Goal: Transaction & Acquisition: Purchase product/service

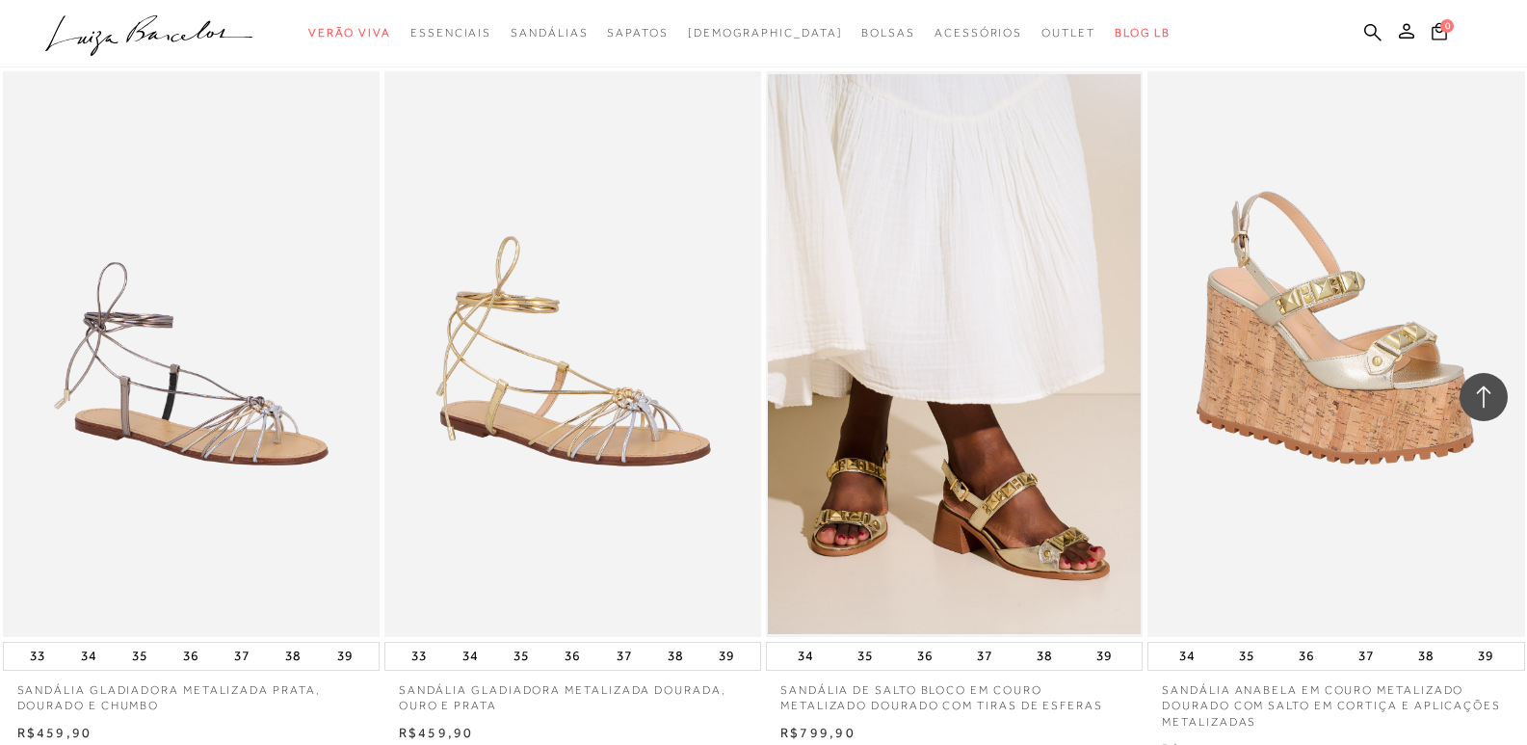
scroll to position [1434, 0]
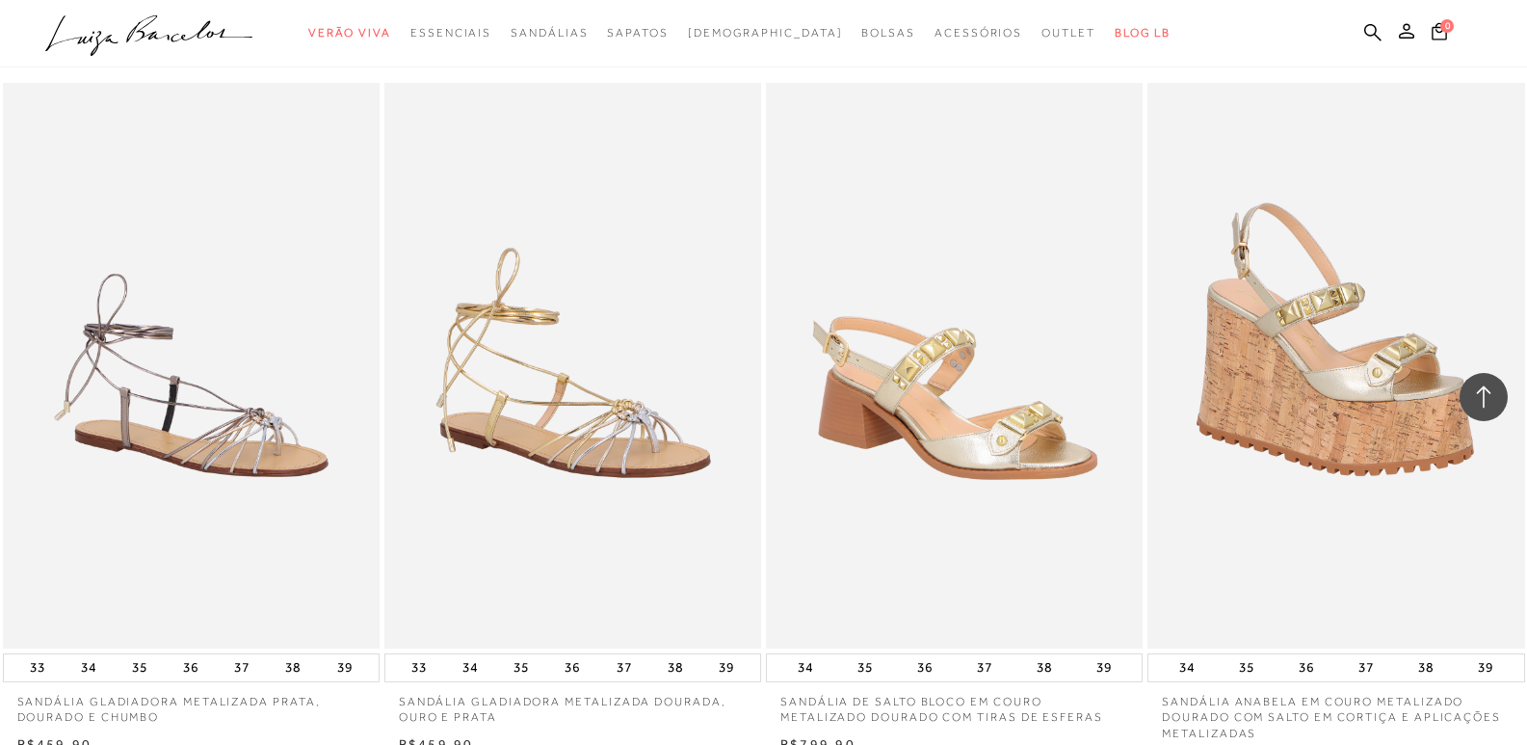
click at [985, 343] on img at bounding box center [955, 366] width 375 height 566
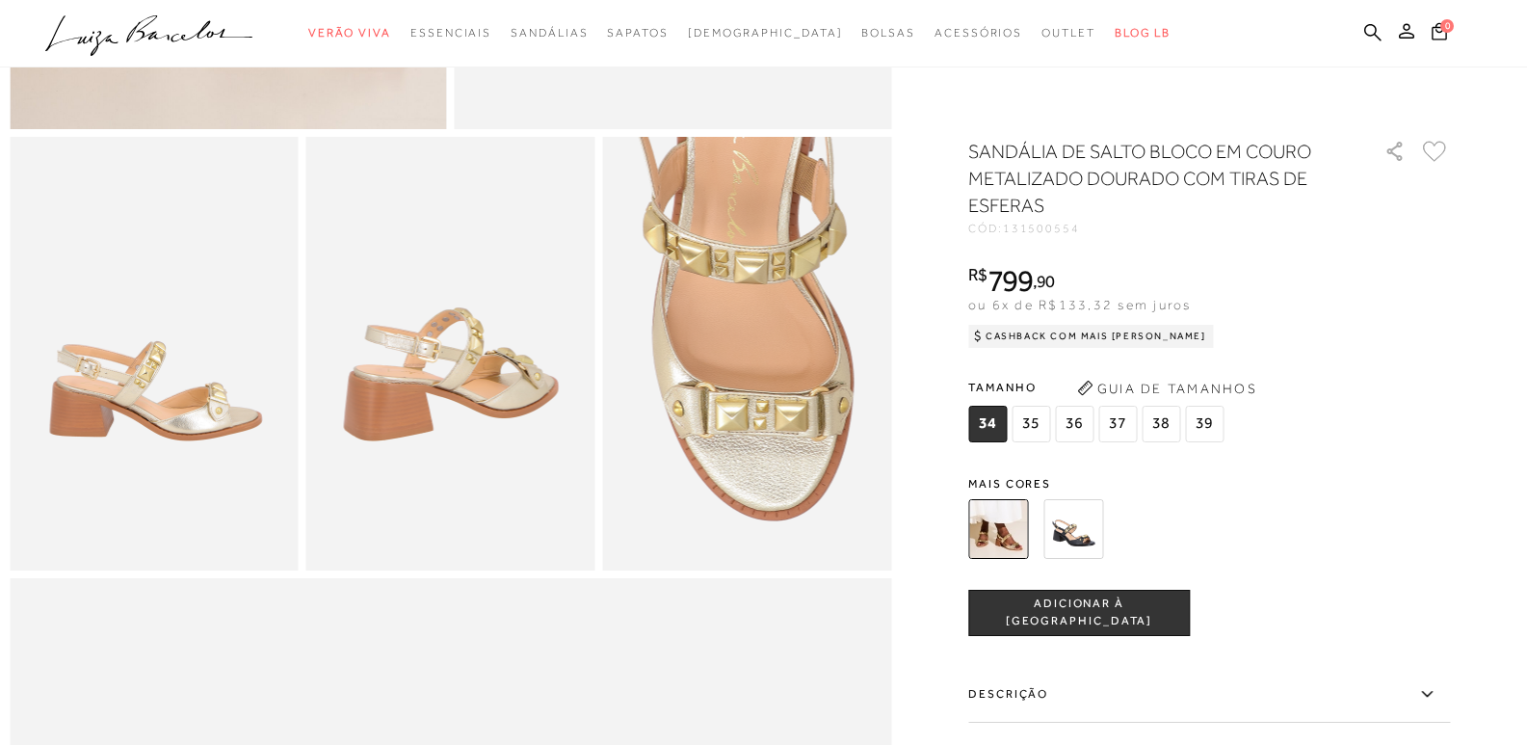
scroll to position [674, 0]
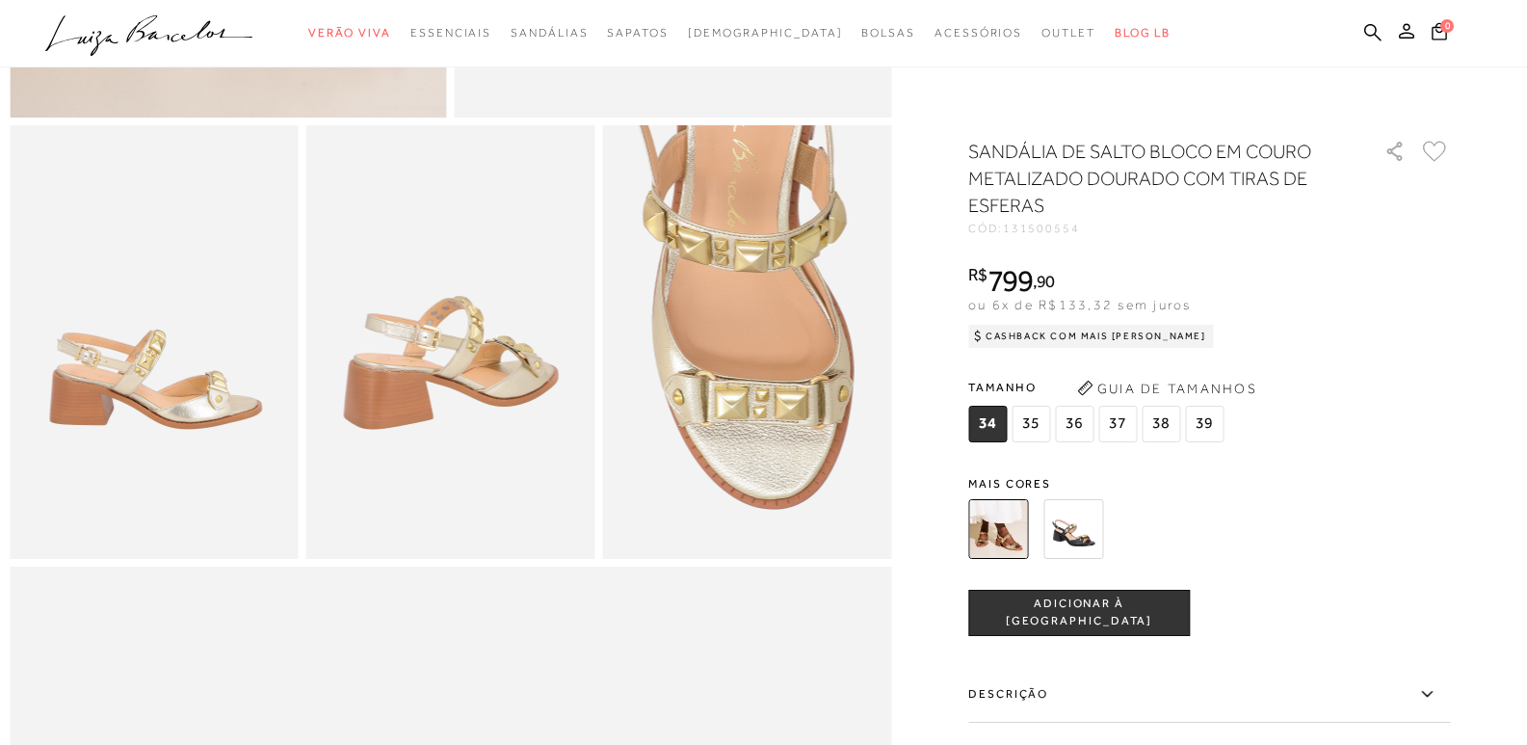
click at [721, 410] on img at bounding box center [746, 342] width 289 height 434
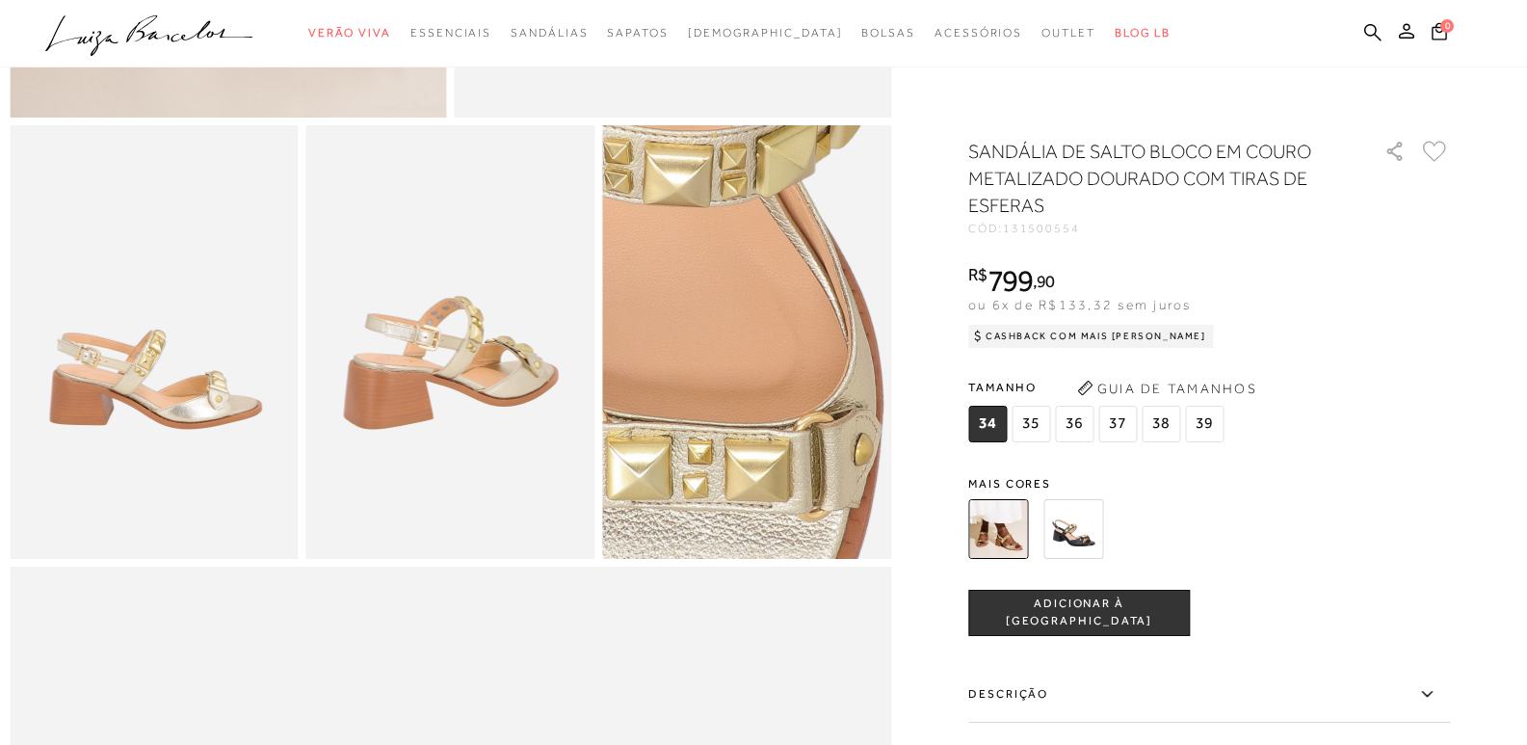
click at [845, 313] on img at bounding box center [669, 345] width 577 height 866
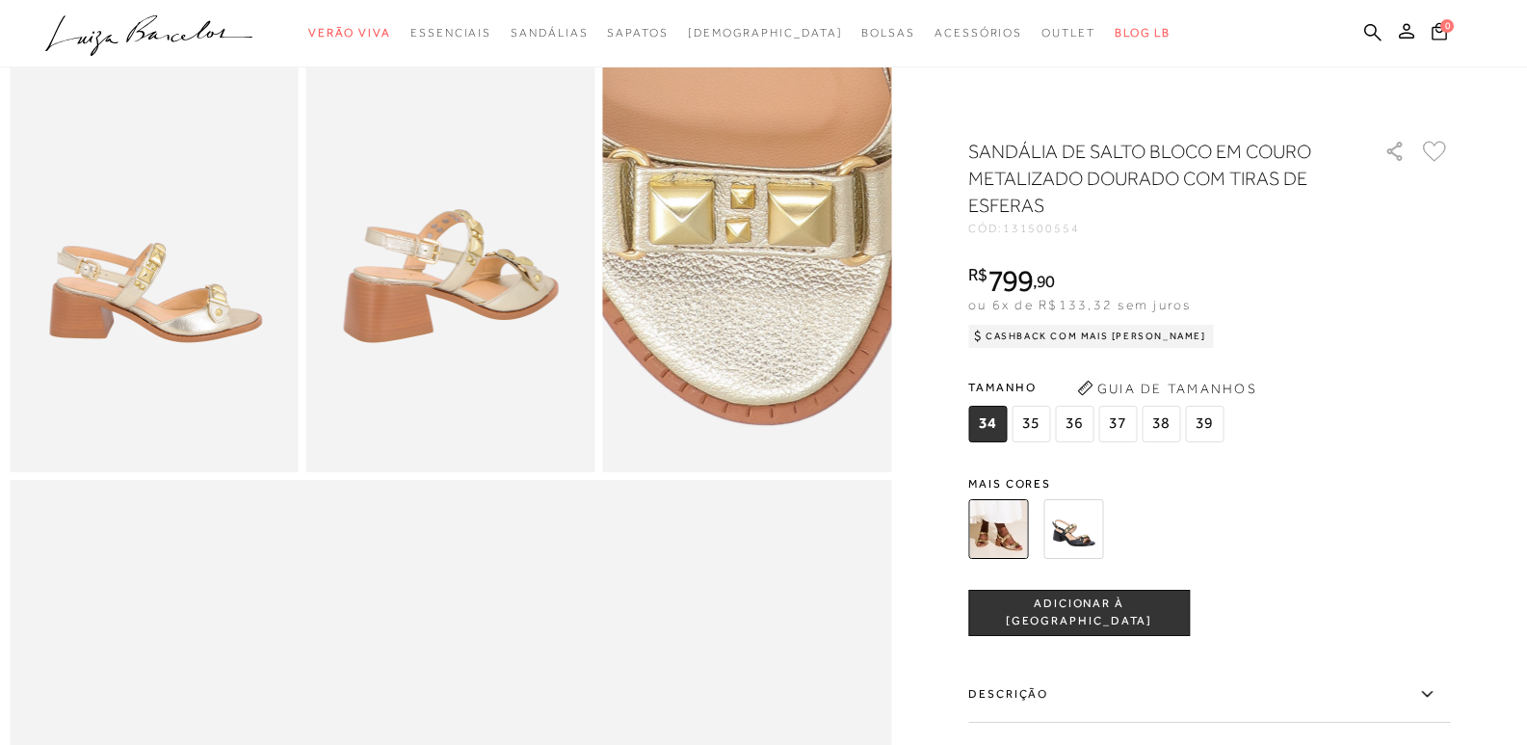
scroll to position [1156, 0]
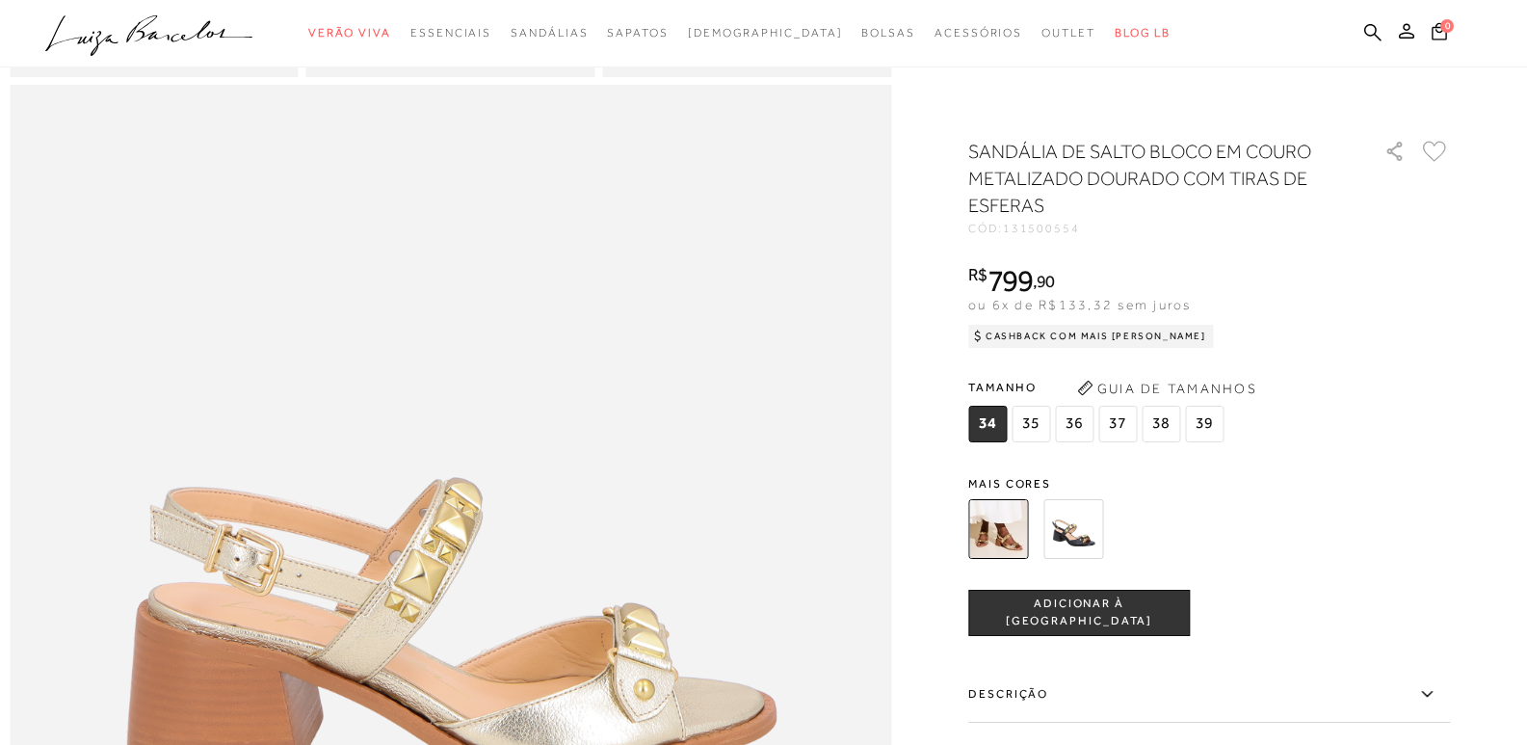
click at [1098, 516] on img at bounding box center [1073, 529] width 60 height 60
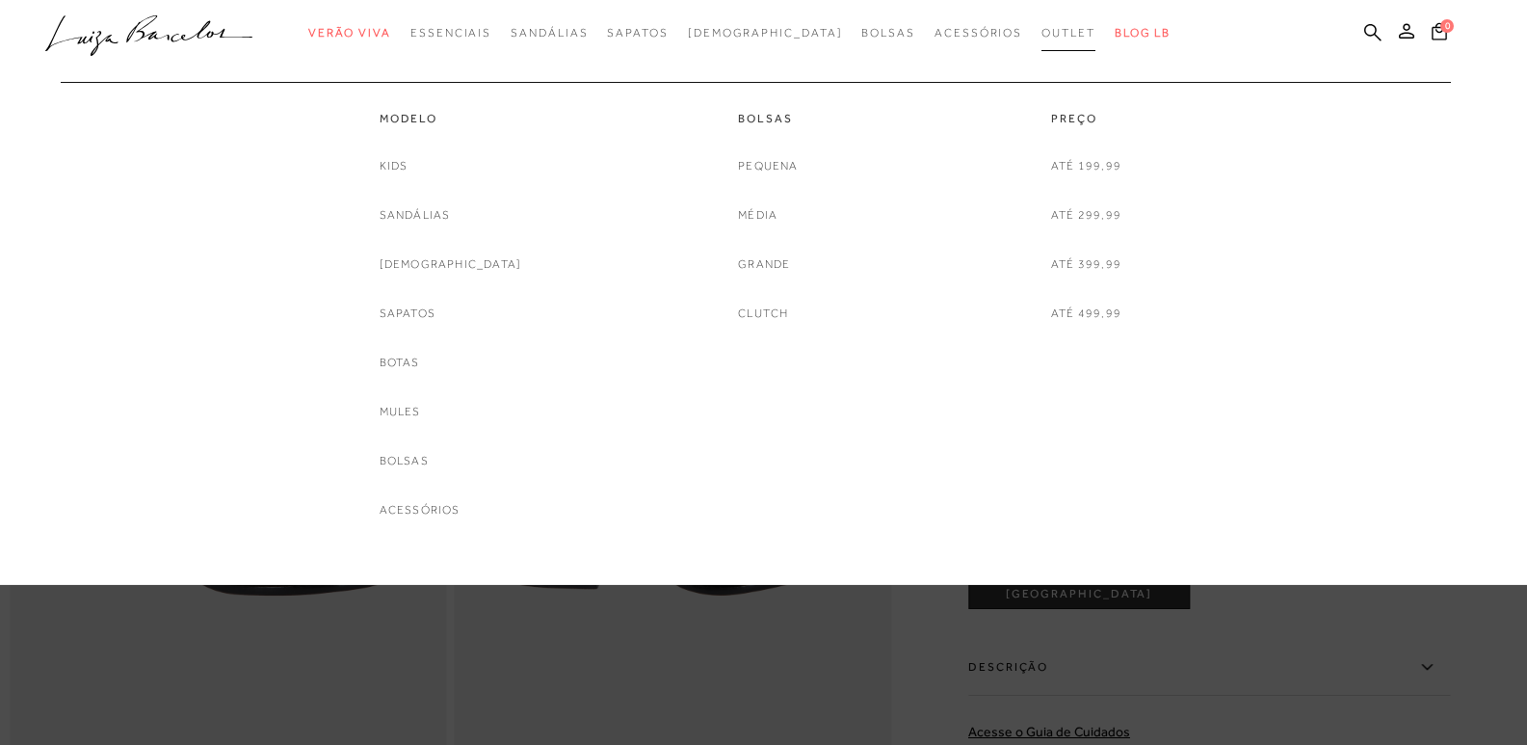
click at [1041, 32] on span "Outlet" at bounding box center [1068, 32] width 54 height 13
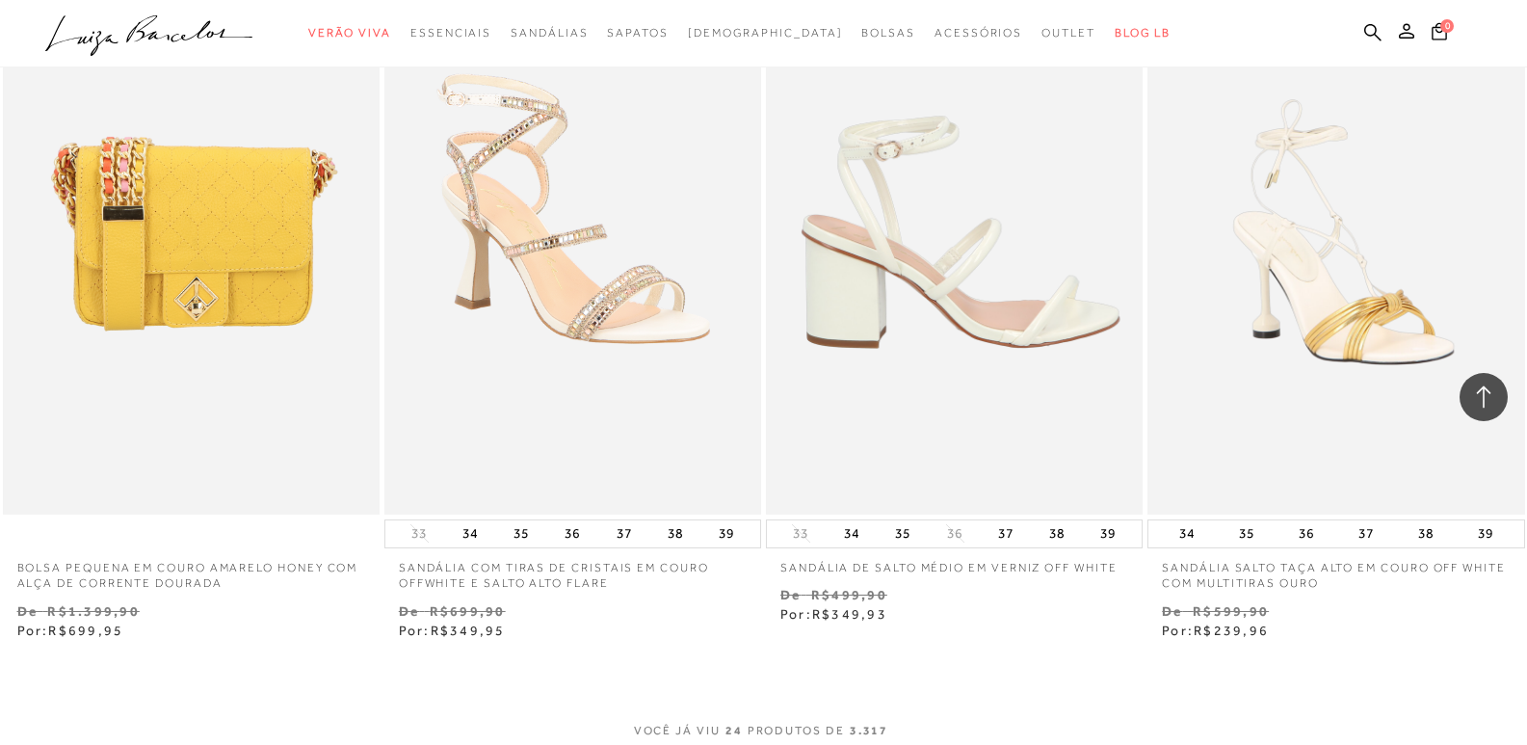
scroll to position [3950, 0]
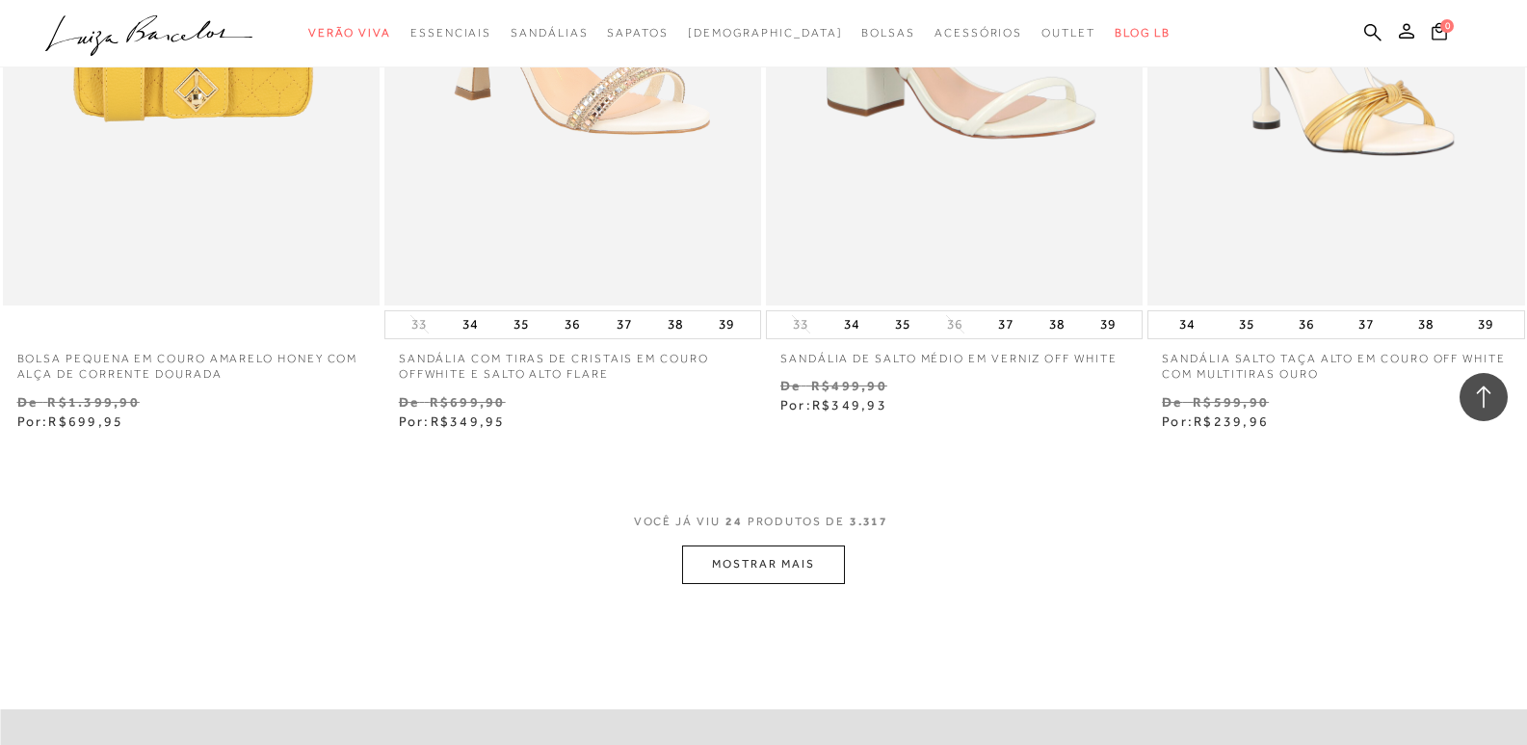
click at [818, 551] on button "MOSTRAR MAIS" at bounding box center [763, 564] width 162 height 38
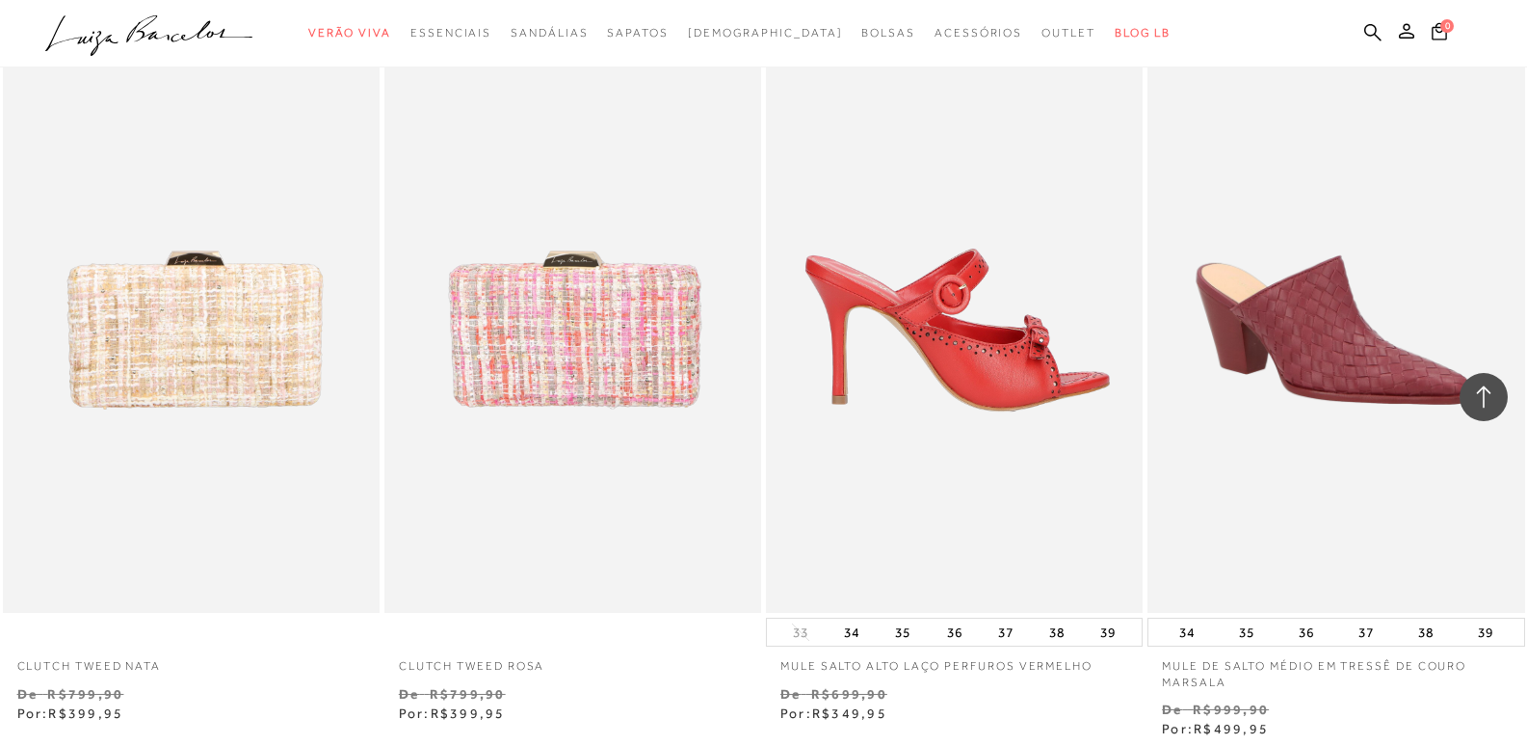
scroll to position [3854, 0]
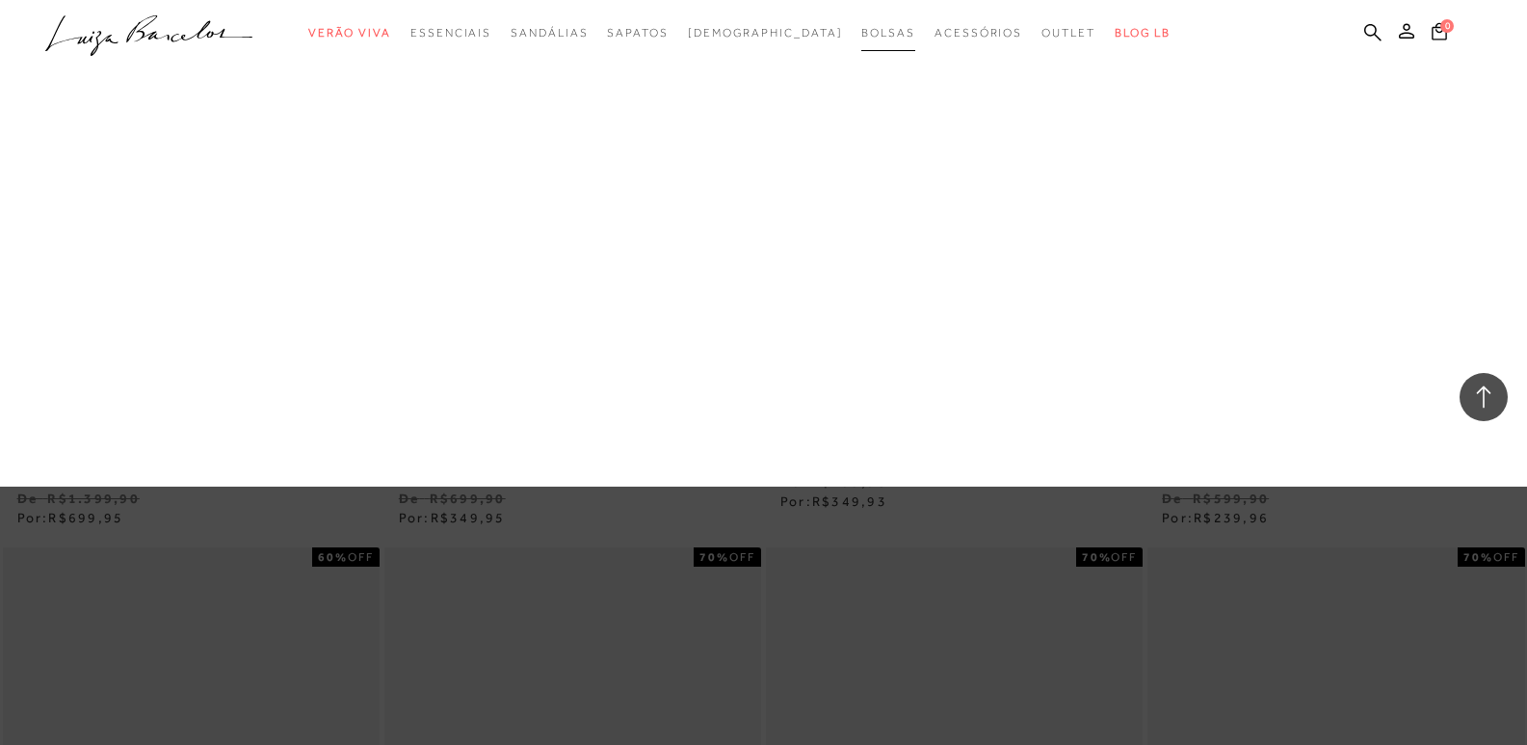
drag, startPoint x: 847, startPoint y: 34, endPoint x: 827, endPoint y: 67, distance: 39.3
click at [861, 34] on span "Bolsas" at bounding box center [888, 32] width 54 height 13
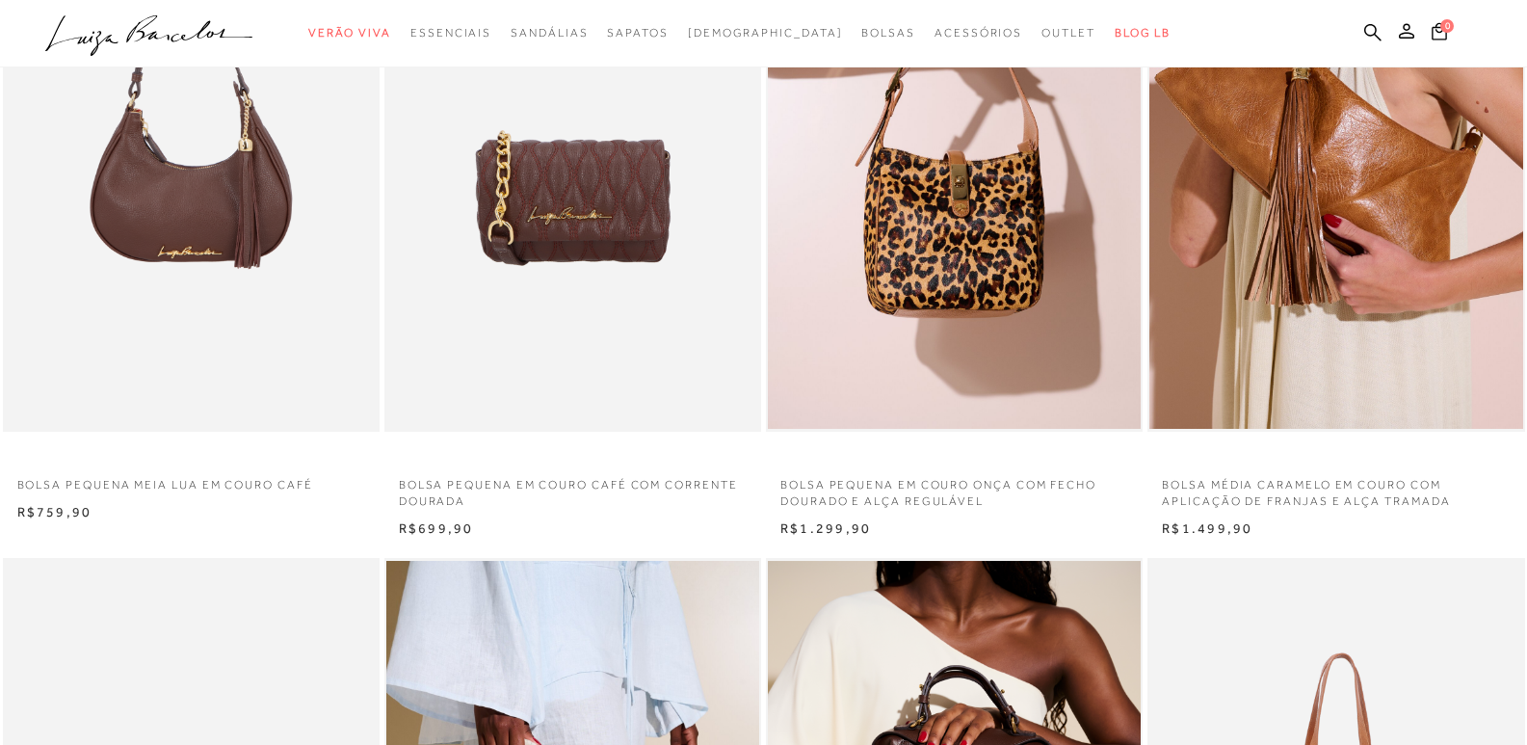
scroll to position [867, 0]
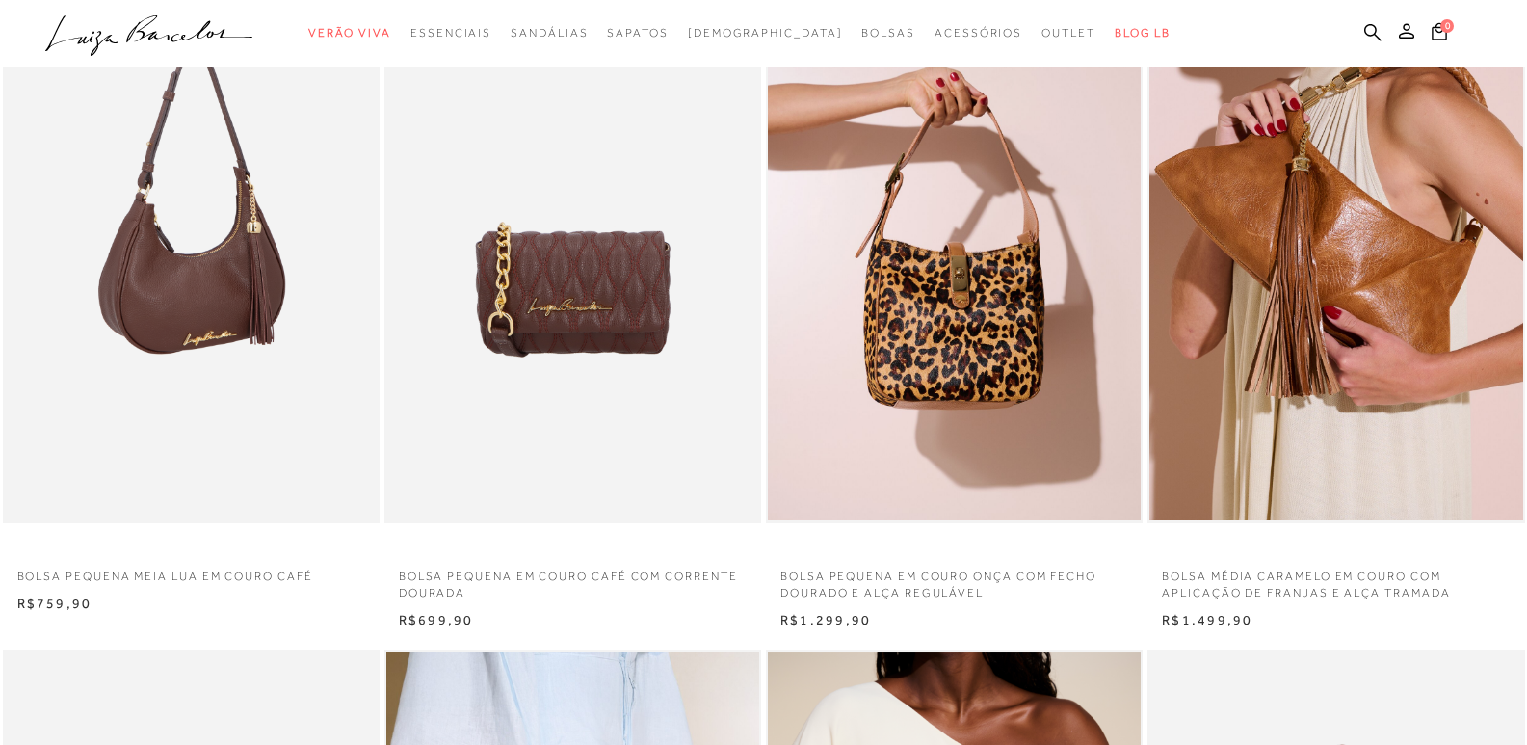
click at [165, 247] on img at bounding box center [192, 242] width 375 height 566
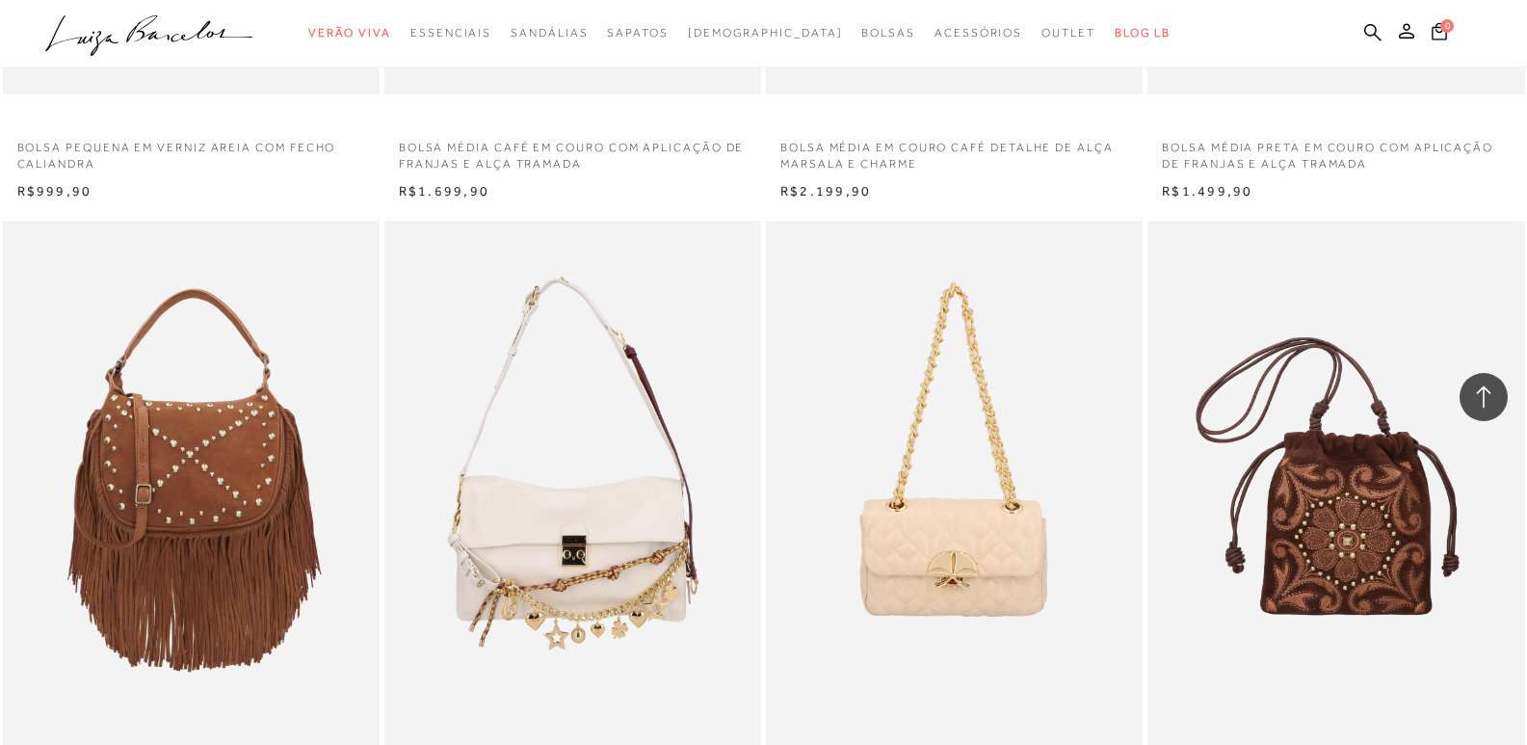
scroll to position [3386, 0]
